Goal: Task Accomplishment & Management: Manage account settings

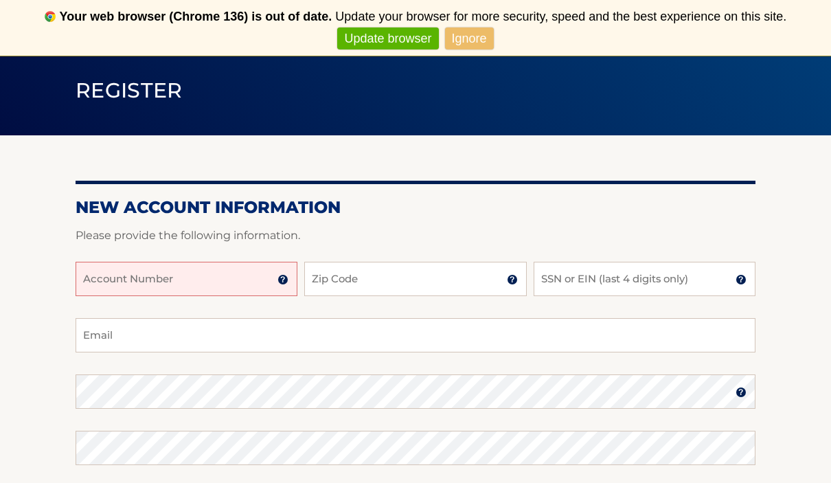
scroll to position [97, 0]
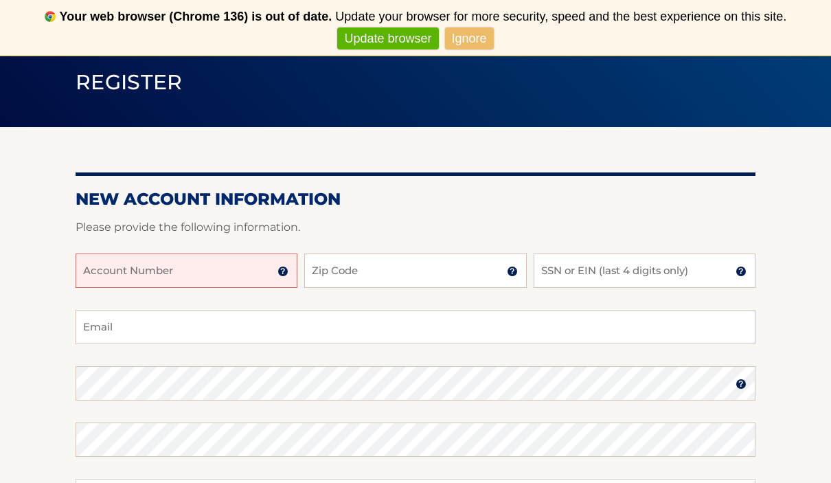
click at [210, 269] on input "Account Number" at bounding box center [187, 270] width 222 height 34
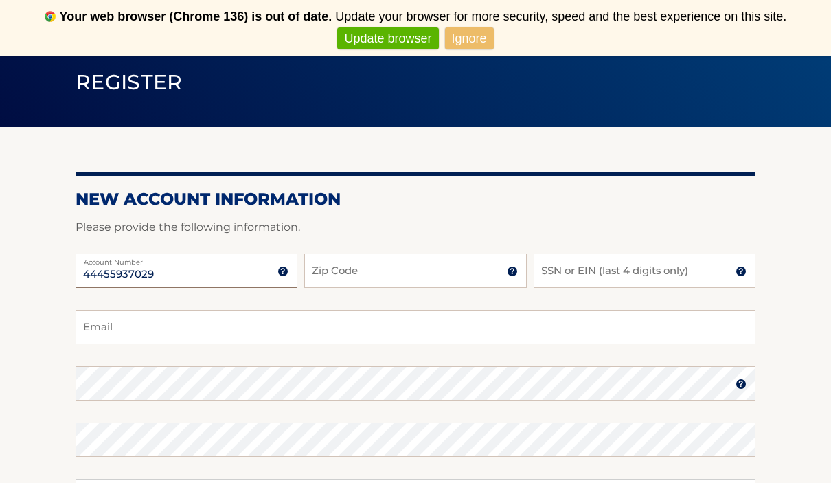
type input "44455937029"
click at [425, 272] on input "Zip Code" at bounding box center [415, 270] width 222 height 34
type input "10303"
type input "Aramos0703@gmail.com"
click at [601, 275] on input "SSN or EIN (last 4 digits only)" at bounding box center [645, 270] width 222 height 34
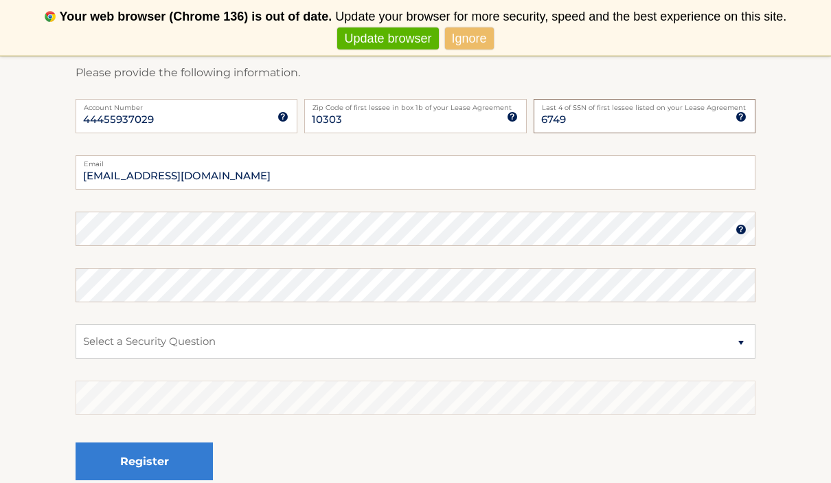
scroll to position [262, 0]
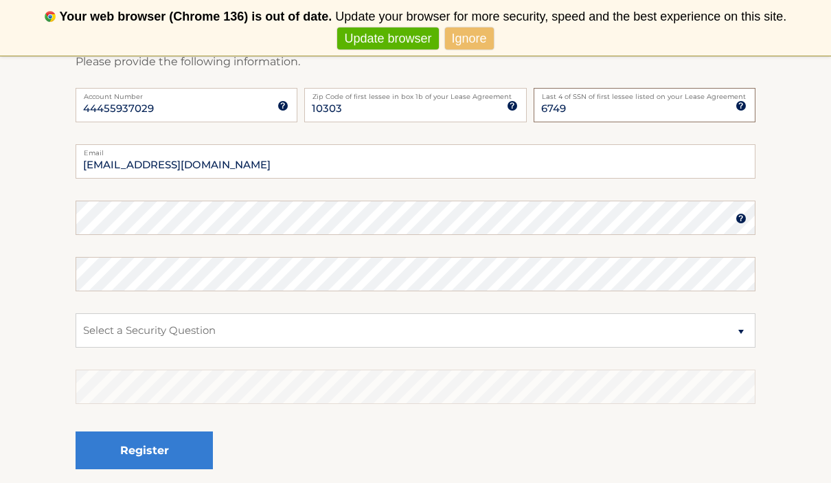
type input "6749"
click at [223, 333] on select "Select a Security Question What was the name of your elementary school? What is…" at bounding box center [416, 330] width 680 height 34
select select "1"
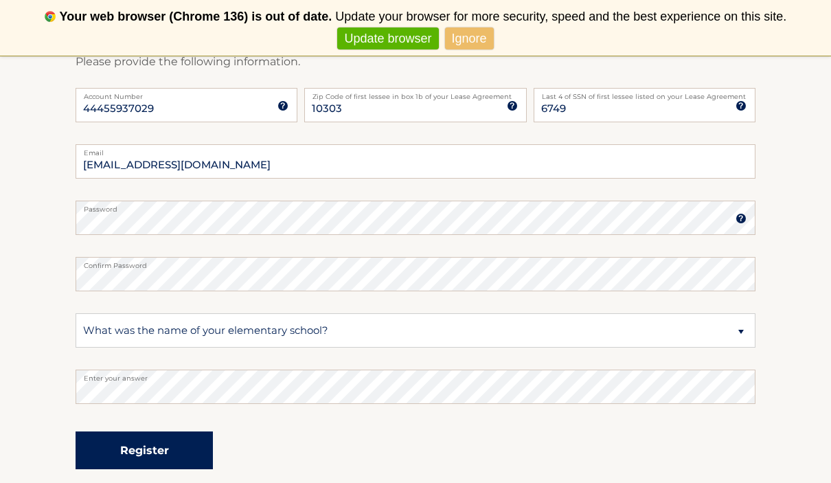
click at [196, 453] on button "Register" at bounding box center [144, 450] width 137 height 38
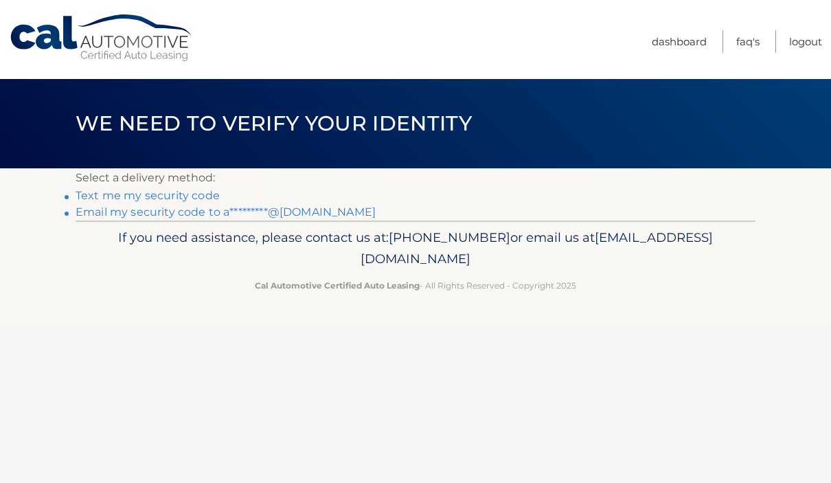
click at [188, 192] on link "Text me my security code" at bounding box center [148, 195] width 144 height 13
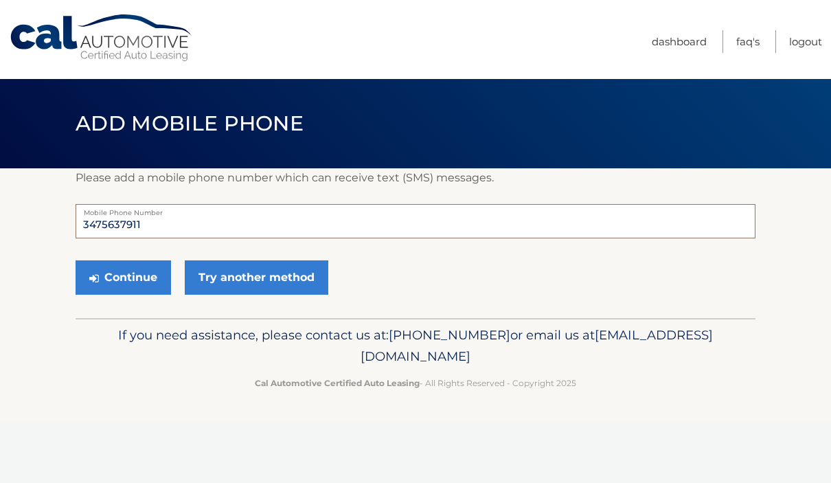
drag, startPoint x: 146, startPoint y: 224, endPoint x: 108, endPoint y: 224, distance: 37.8
click at [108, 224] on input "3475637911" at bounding box center [416, 221] width 680 height 34
type input "3475537911"
click at [131, 281] on button "Continue" at bounding box center [123, 277] width 95 height 34
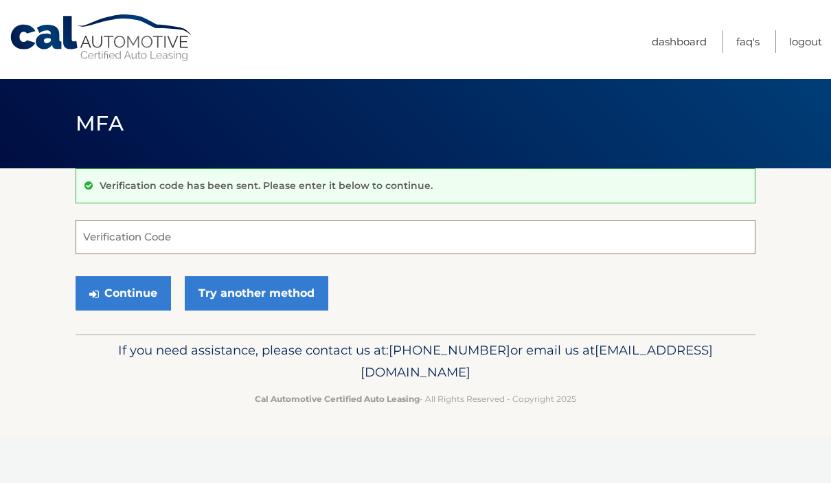
click at [173, 224] on input "Verification Code" at bounding box center [416, 237] width 680 height 34
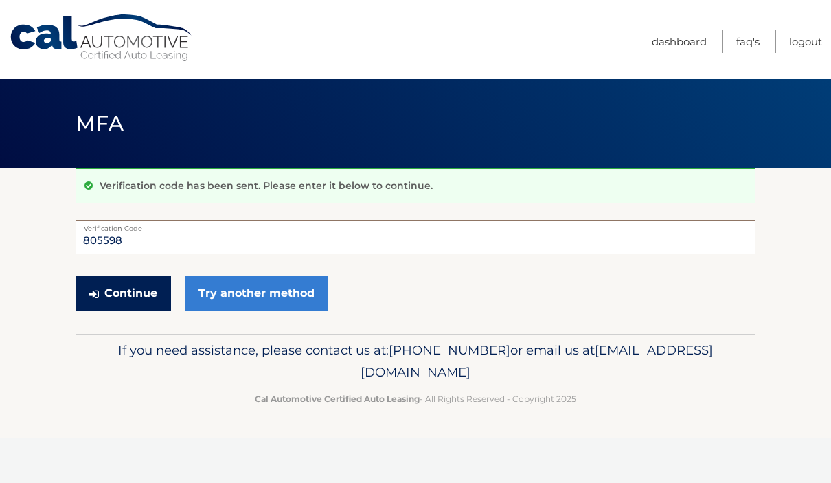
type input "805598"
click at [128, 301] on button "Continue" at bounding box center [123, 293] width 95 height 34
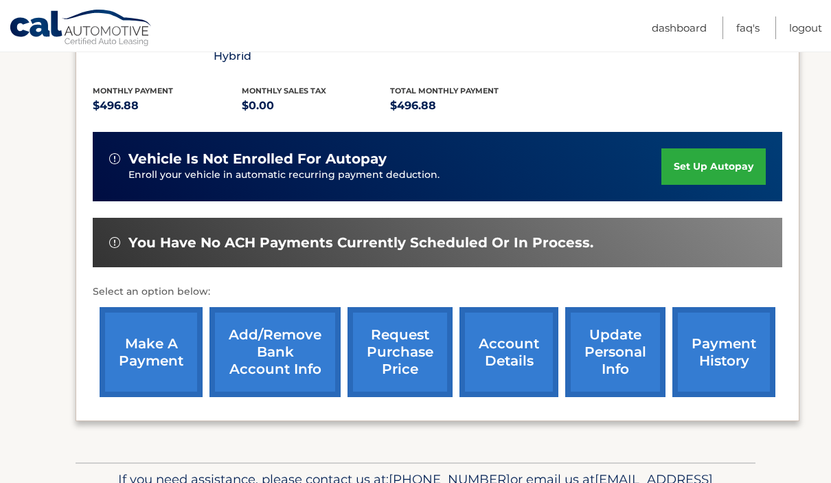
scroll to position [289, 0]
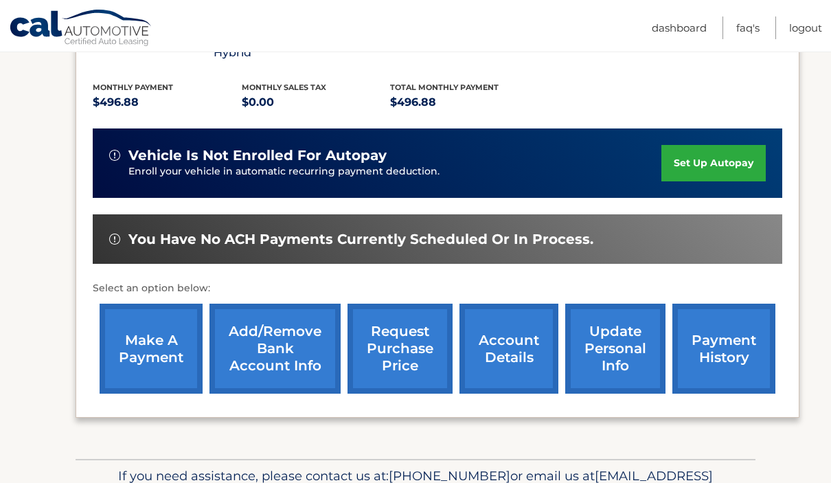
click at [141, 339] on link "make a payment" at bounding box center [151, 349] width 103 height 90
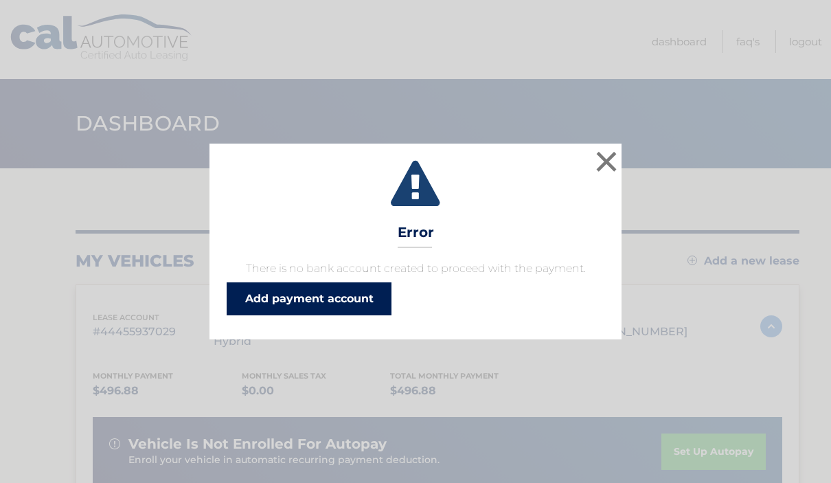
click at [335, 297] on link "Add payment account" at bounding box center [309, 298] width 165 height 33
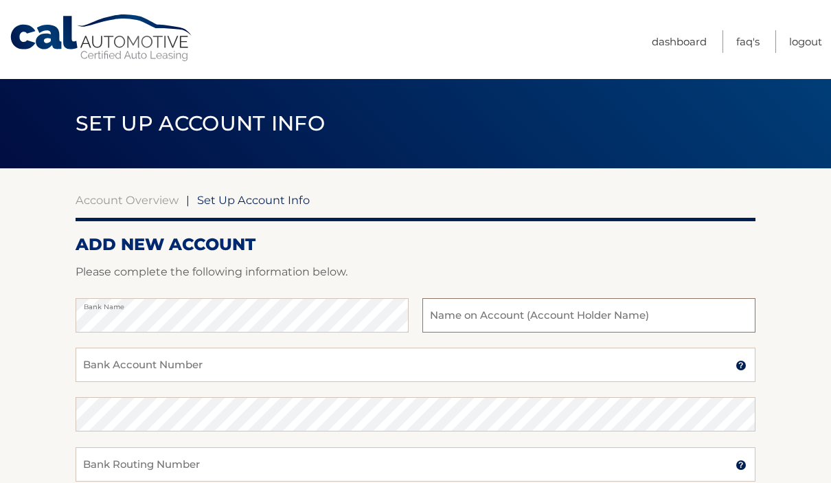
click at [540, 313] on input "text" at bounding box center [588, 315] width 333 height 34
type input "[PERSON_NAME]"
click at [431, 366] on input "Bank Account Number" at bounding box center [416, 365] width 680 height 34
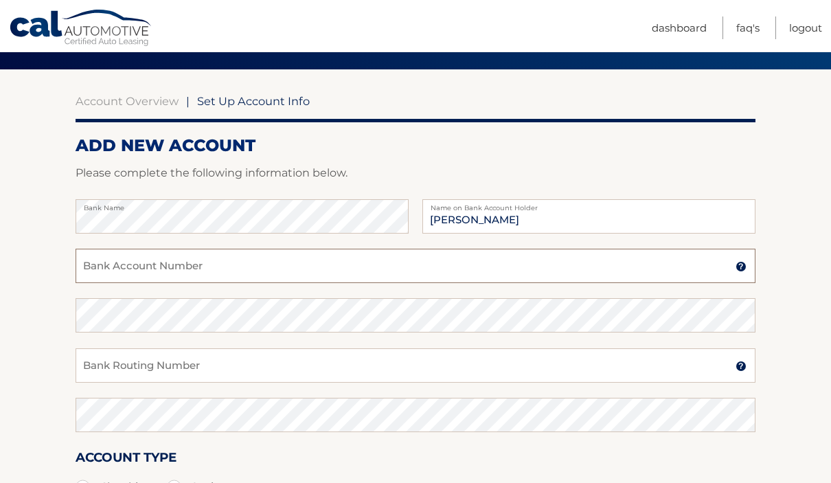
scroll to position [106, 0]
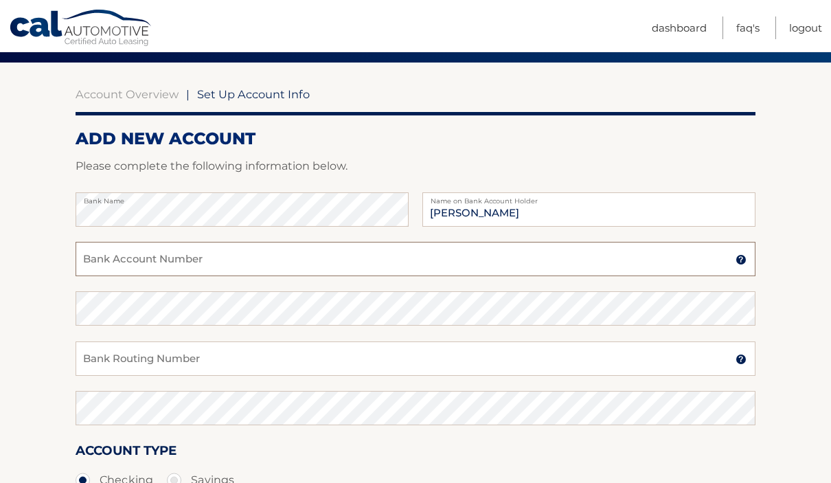
click at [157, 264] on input "Bank Account Number" at bounding box center [416, 259] width 680 height 34
paste input "776150703"
type input "776150703"
click at [168, 364] on input "Bank Routing Number" at bounding box center [416, 358] width 680 height 34
click at [169, 359] on input "Bank Routing Number" at bounding box center [416, 358] width 680 height 34
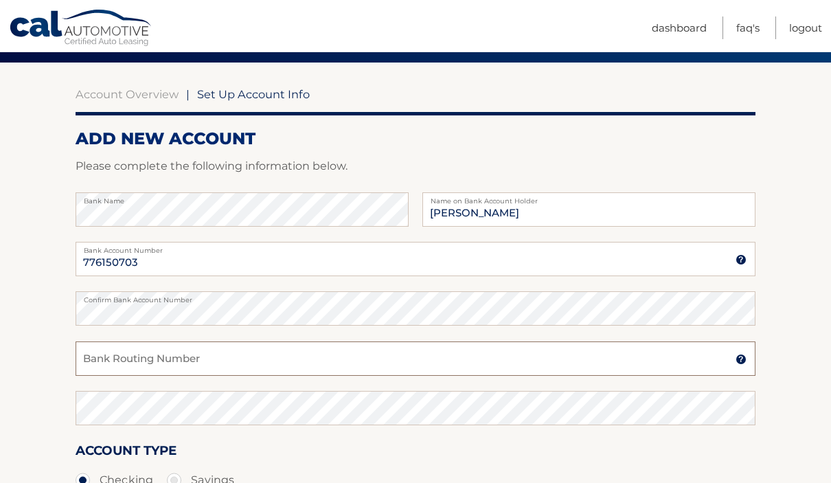
paste input "021000021"
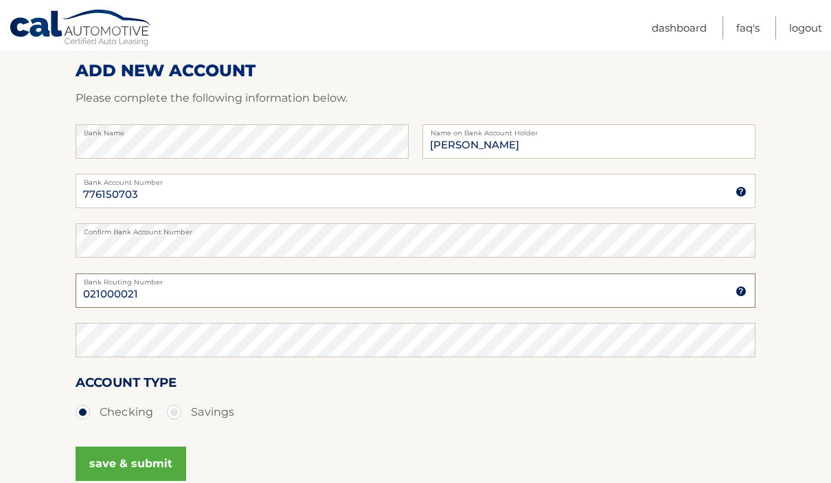
scroll to position [223, 0]
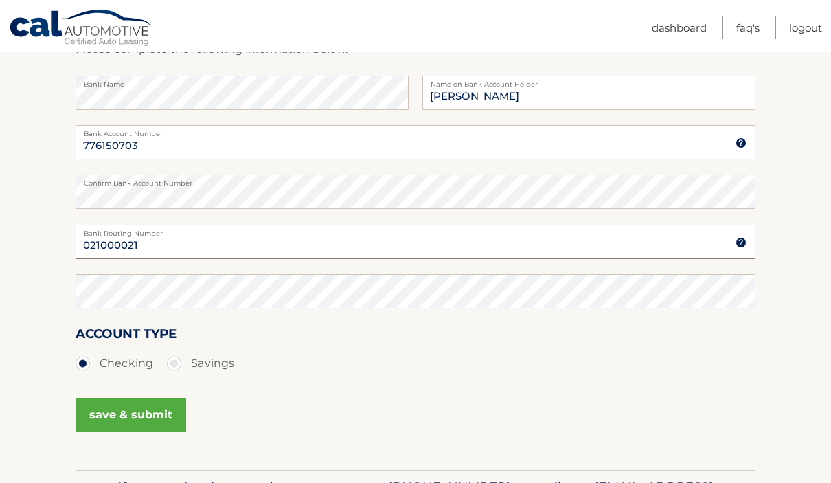
type input "021000021"
click at [162, 413] on button "save & submit" at bounding box center [131, 415] width 111 height 34
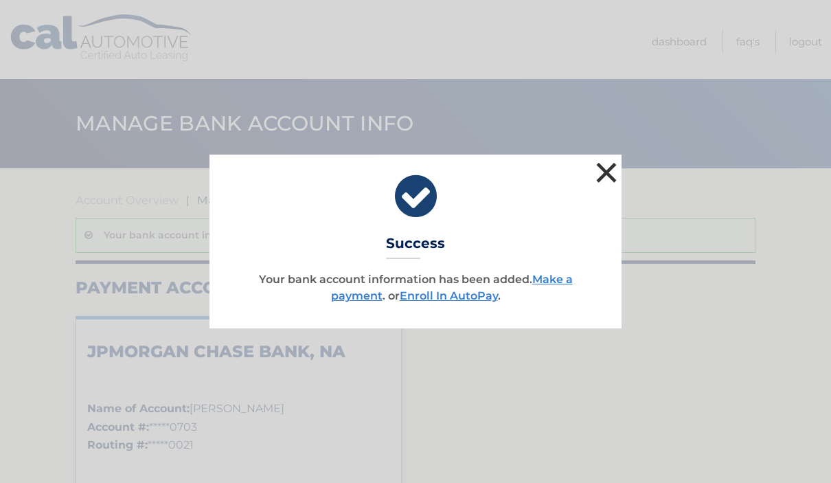
click at [611, 172] on button "×" at bounding box center [606, 172] width 27 height 27
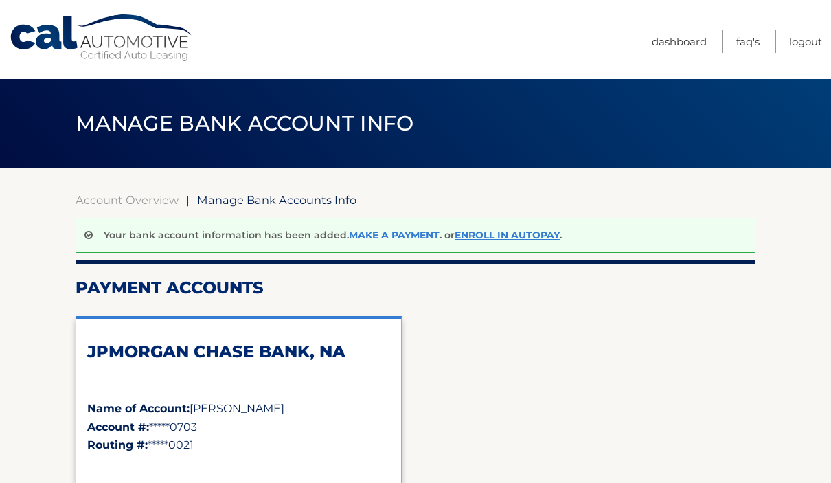
click at [387, 238] on link "Make a payment" at bounding box center [394, 235] width 91 height 12
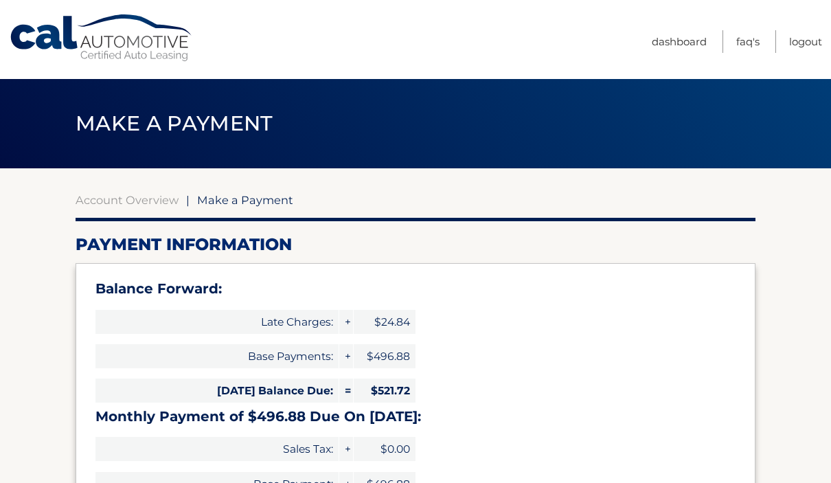
select select "OWYxY2Q5NTctNWU5Yy00MmU4LTkwZDUtODFjMWZhMDI2MDIy"
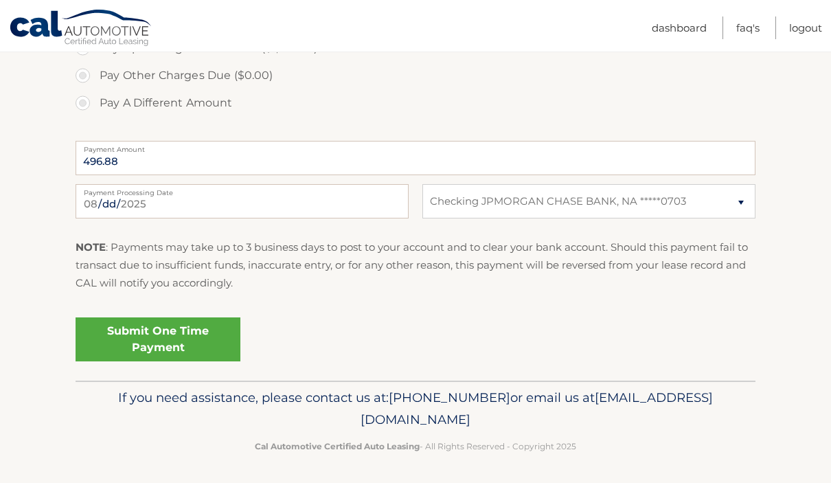
scroll to position [591, 0]
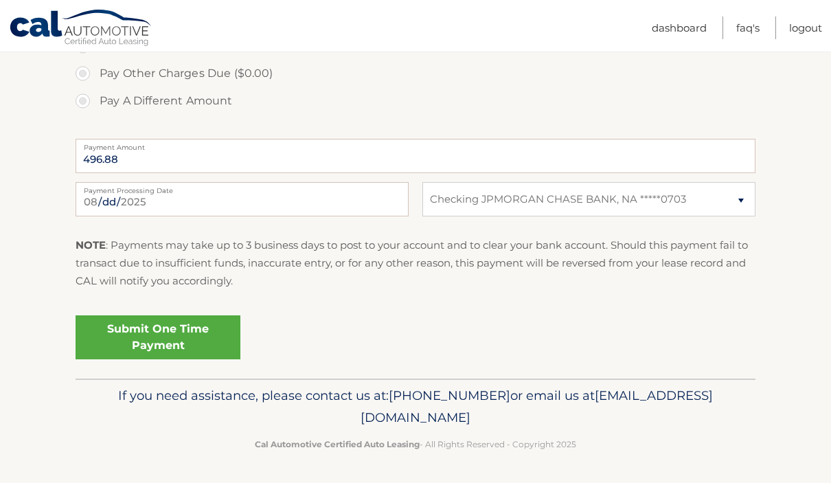
click at [158, 337] on link "Submit One Time Payment" at bounding box center [158, 337] width 165 height 44
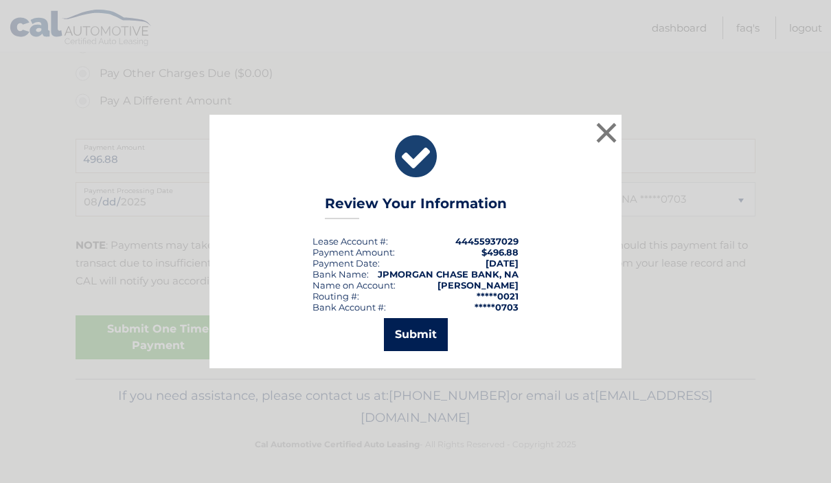
click at [403, 341] on button "Submit" at bounding box center [416, 334] width 64 height 33
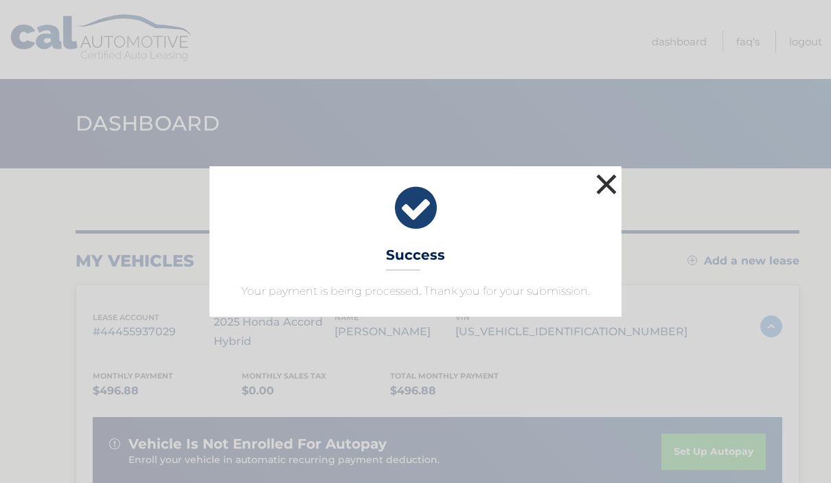
click at [609, 183] on button "×" at bounding box center [606, 183] width 27 height 27
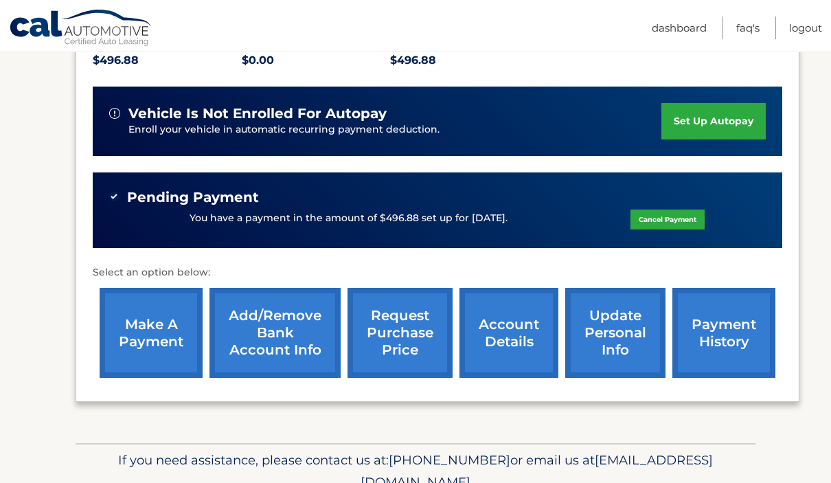
scroll to position [335, 0]
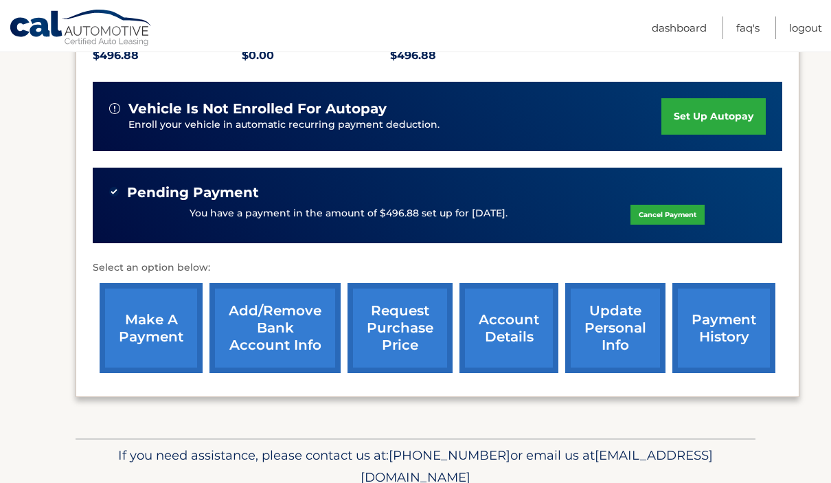
click at [738, 116] on link "set up autopay" at bounding box center [714, 116] width 104 height 36
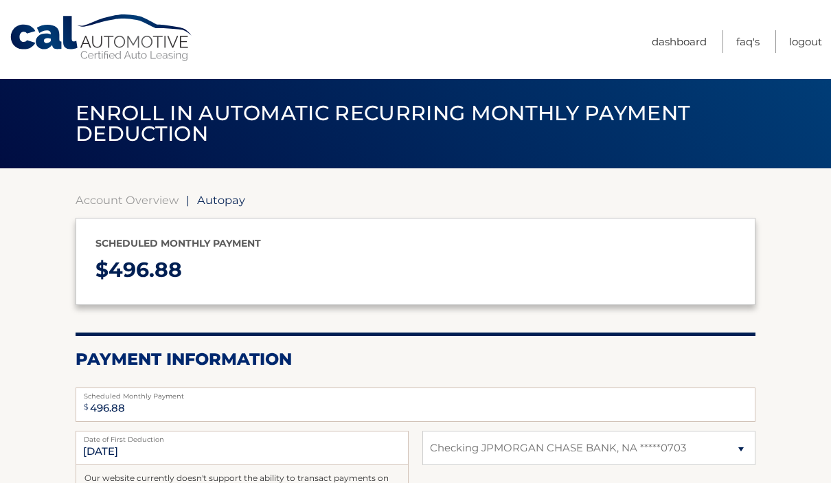
select select "OWYxY2Q5NTctNWU5Yy00MmU4LTkwZDUtODFjMWZhMDI2MDIy"
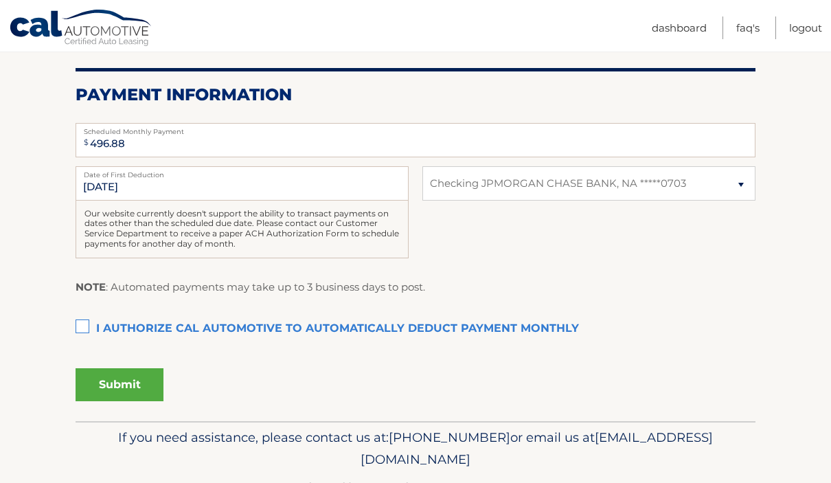
scroll to position [265, 0]
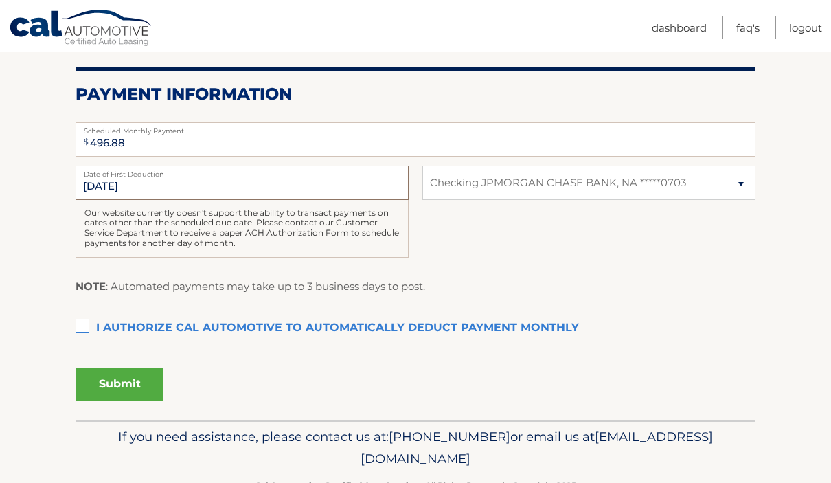
click at [358, 185] on input "9/6/2025" at bounding box center [242, 183] width 333 height 34
drag, startPoint x: 124, startPoint y: 185, endPoint x: 67, endPoint y: 184, distance: 57.7
click at [67, 184] on section "Account Overview | Autopay Scheduled monthly payment $ 496.88 Payment Informati…" at bounding box center [415, 161] width 831 height 517
click at [184, 196] on input "9/6/2025" at bounding box center [242, 183] width 333 height 34
click at [84, 326] on label "I authorize cal automotive to automatically deduct payment monthly This checkbo…" at bounding box center [416, 328] width 680 height 27
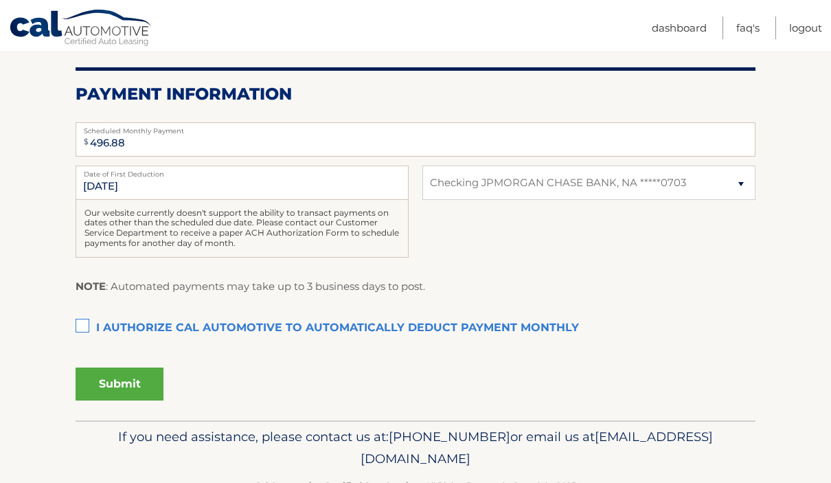
click at [0, 0] on input "I authorize cal automotive to automatically deduct payment monthly This checkbo…" at bounding box center [0, 0] width 0 height 0
click at [114, 387] on button "Submit" at bounding box center [120, 384] width 88 height 33
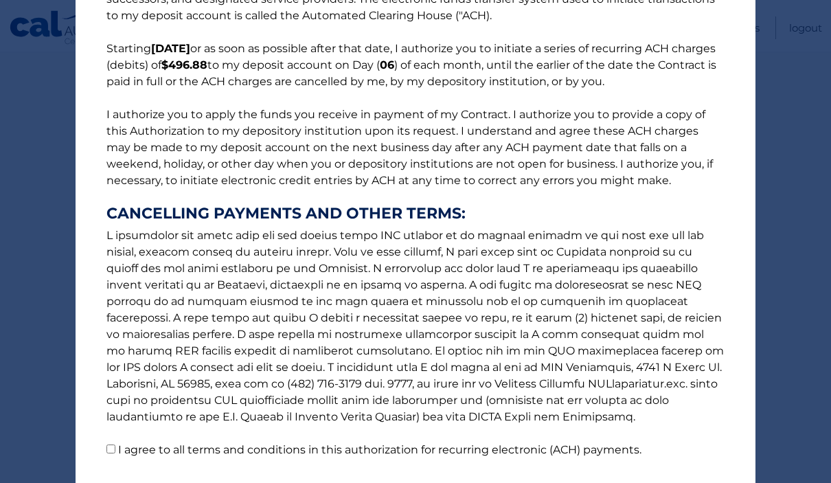
scroll to position [183, 0]
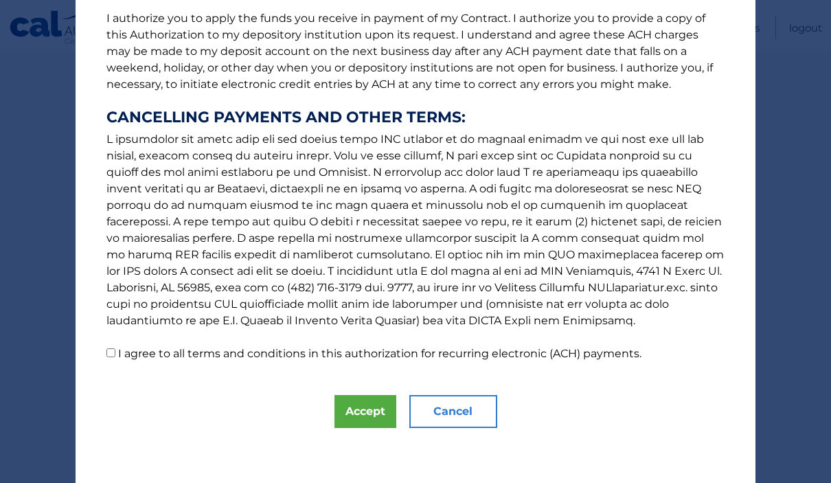
click at [112, 348] on input "I agree to all terms and conditions in this authorization for recurring electro…" at bounding box center [110, 352] width 9 height 9
checkbox input "true"
click at [372, 411] on button "Accept" at bounding box center [366, 411] width 62 height 33
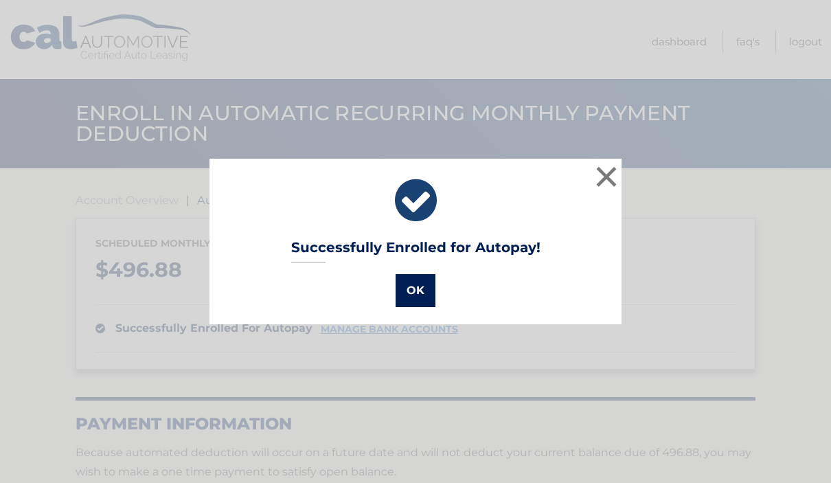
click at [411, 300] on button "OK" at bounding box center [416, 290] width 40 height 33
